Goal: Navigation & Orientation: Locate item on page

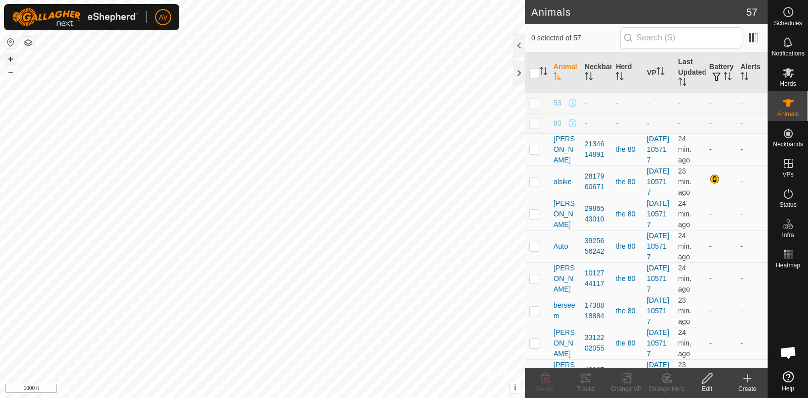
click at [8, 62] on button "+" at bounding box center [11, 59] width 12 height 12
